Goal: Navigation & Orientation: Find specific page/section

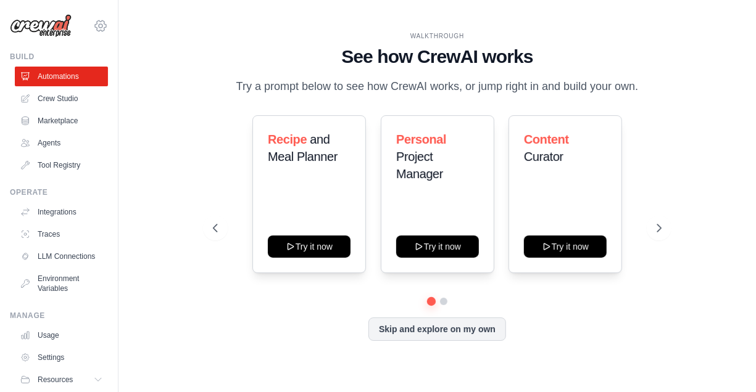
click at [95, 28] on icon at bounding box center [100, 25] width 11 height 10
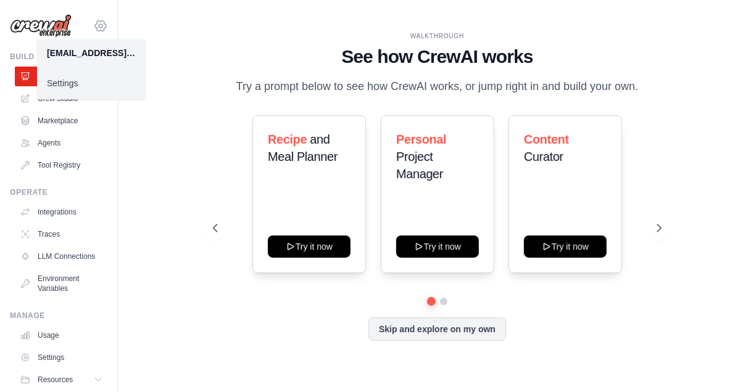
click at [93, 22] on icon at bounding box center [100, 26] width 15 height 15
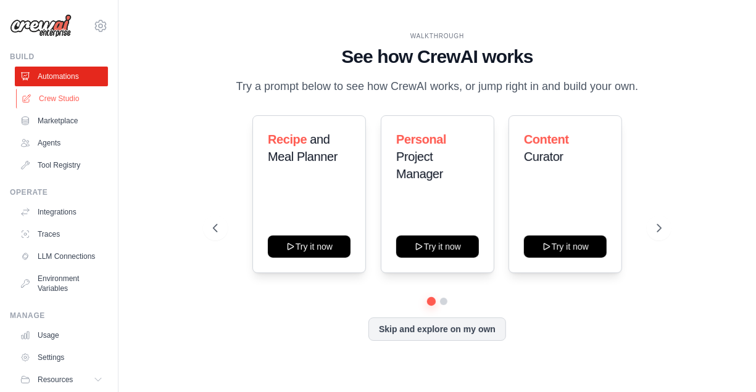
click at [60, 102] on link "Crew Studio" at bounding box center [62, 99] width 93 height 20
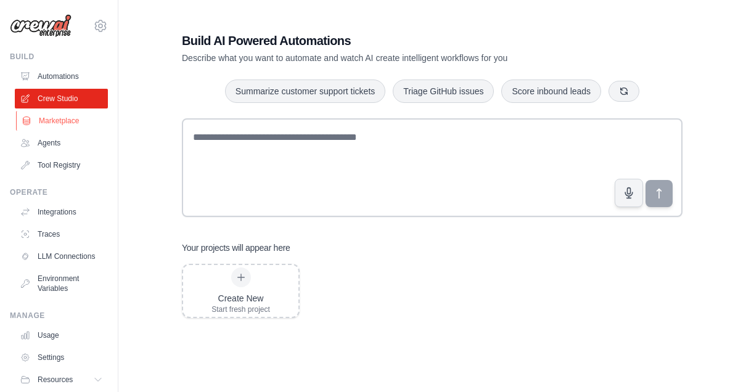
click at [60, 119] on link "Marketplace" at bounding box center [62, 121] width 93 height 20
